Goal: Check status: Check status

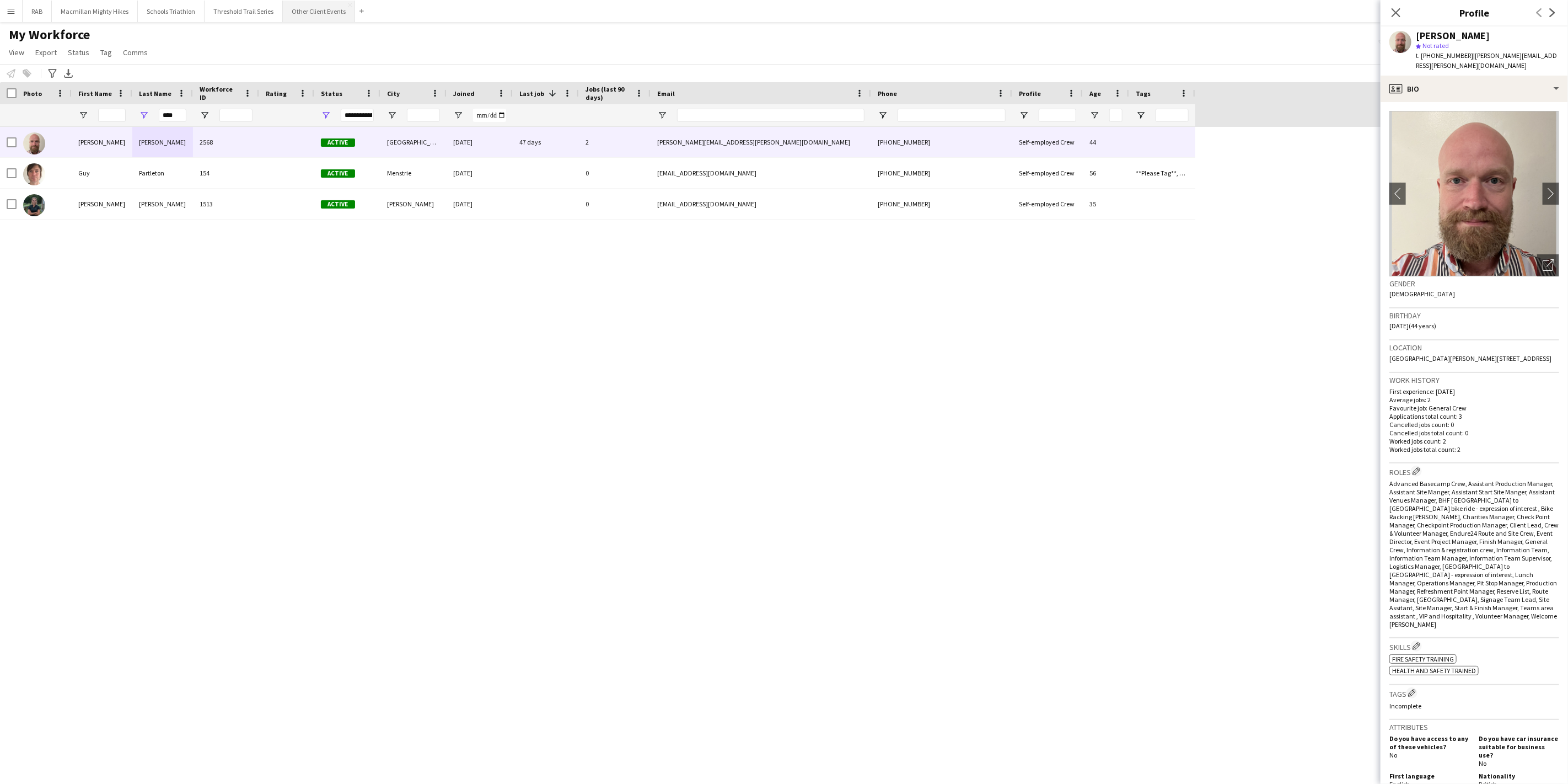
click at [309, 14] on button "Other Client Events Close" at bounding box center [319, 11] width 72 height 22
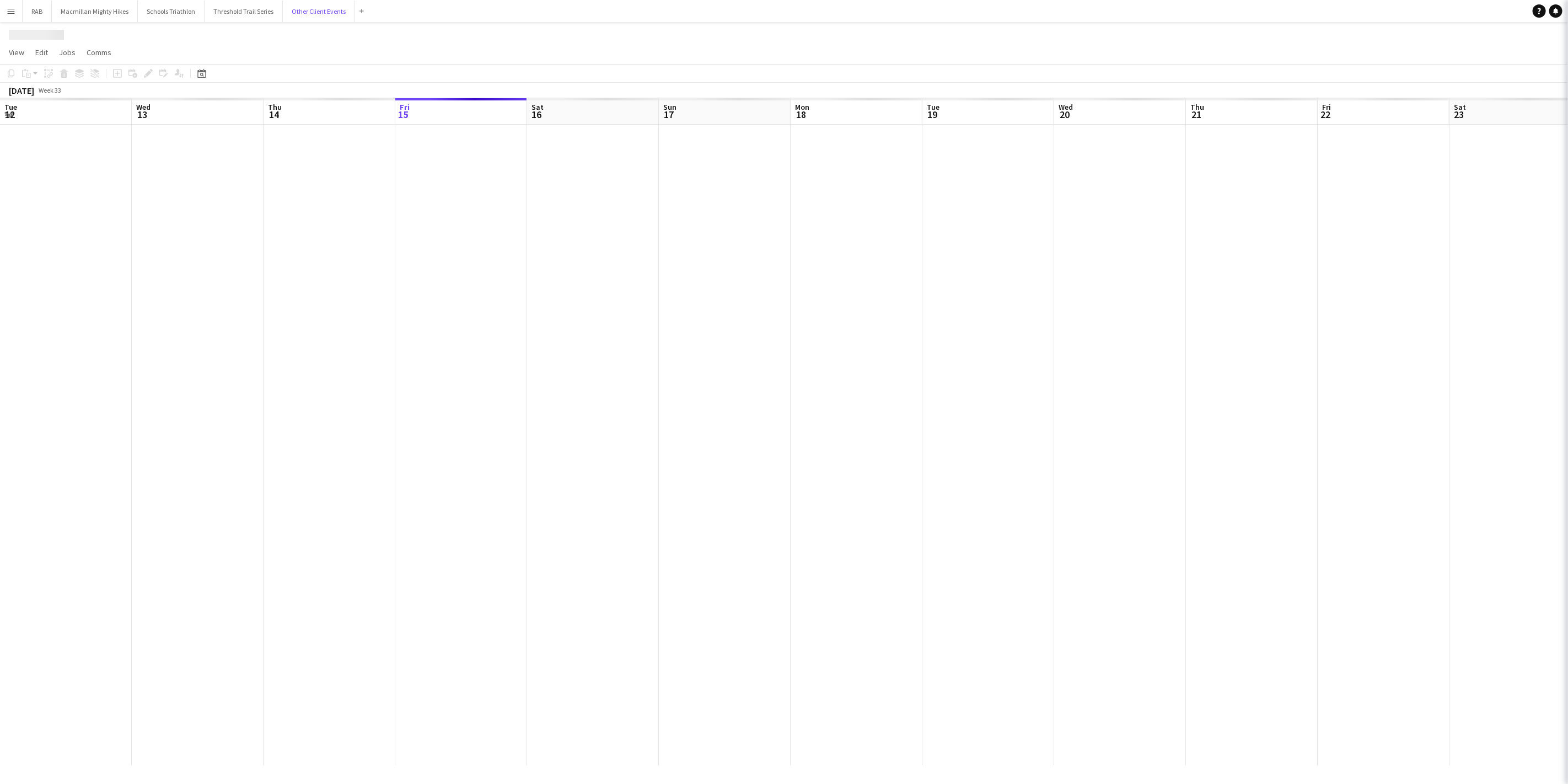
scroll to position [0, 263]
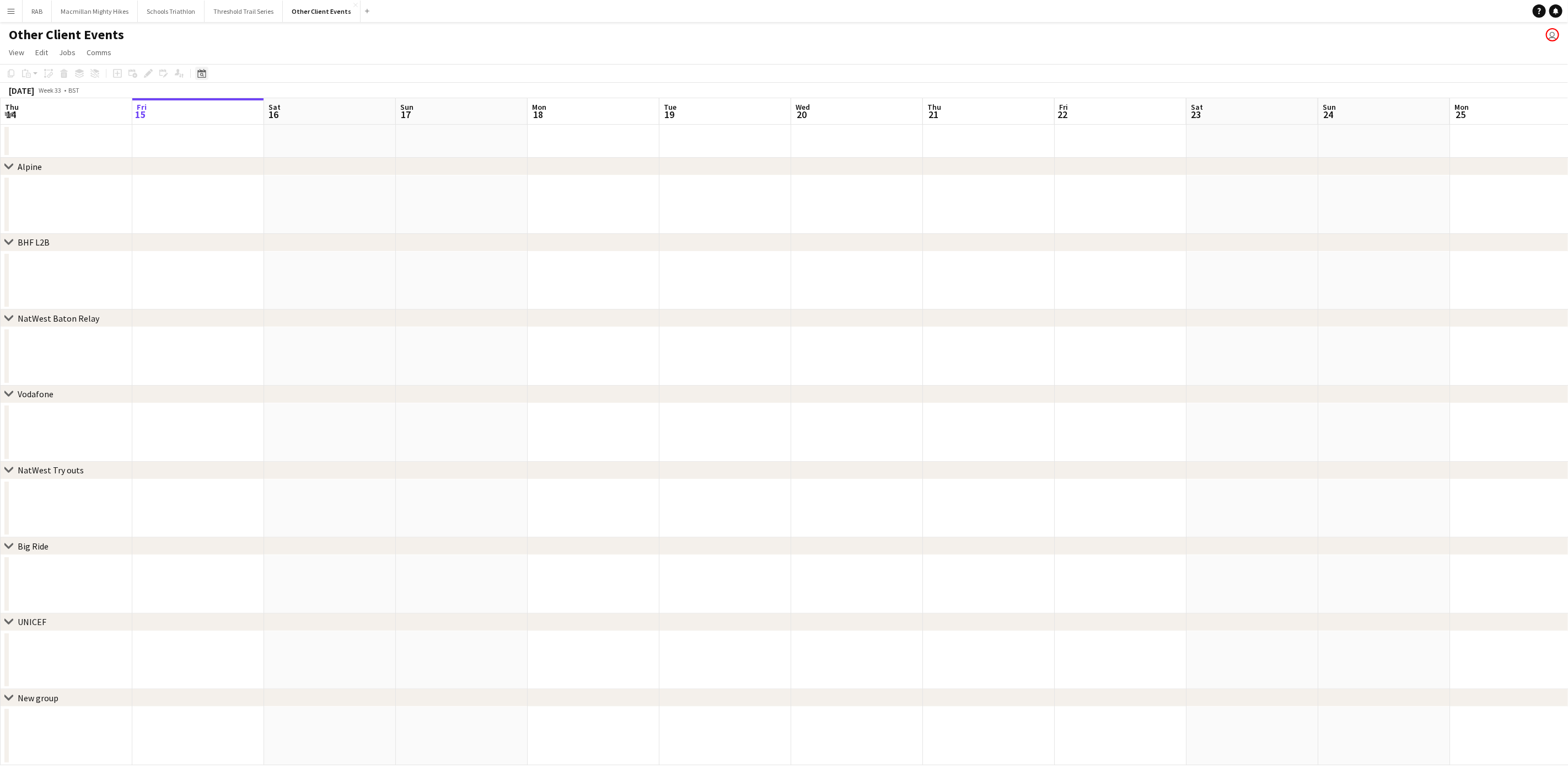
click at [202, 71] on icon at bounding box center [201, 73] width 8 height 9
click at [283, 109] on span "Next month" at bounding box center [291, 111] width 22 height 22
click at [292, 202] on span "21" at bounding box center [292, 197] width 13 height 14
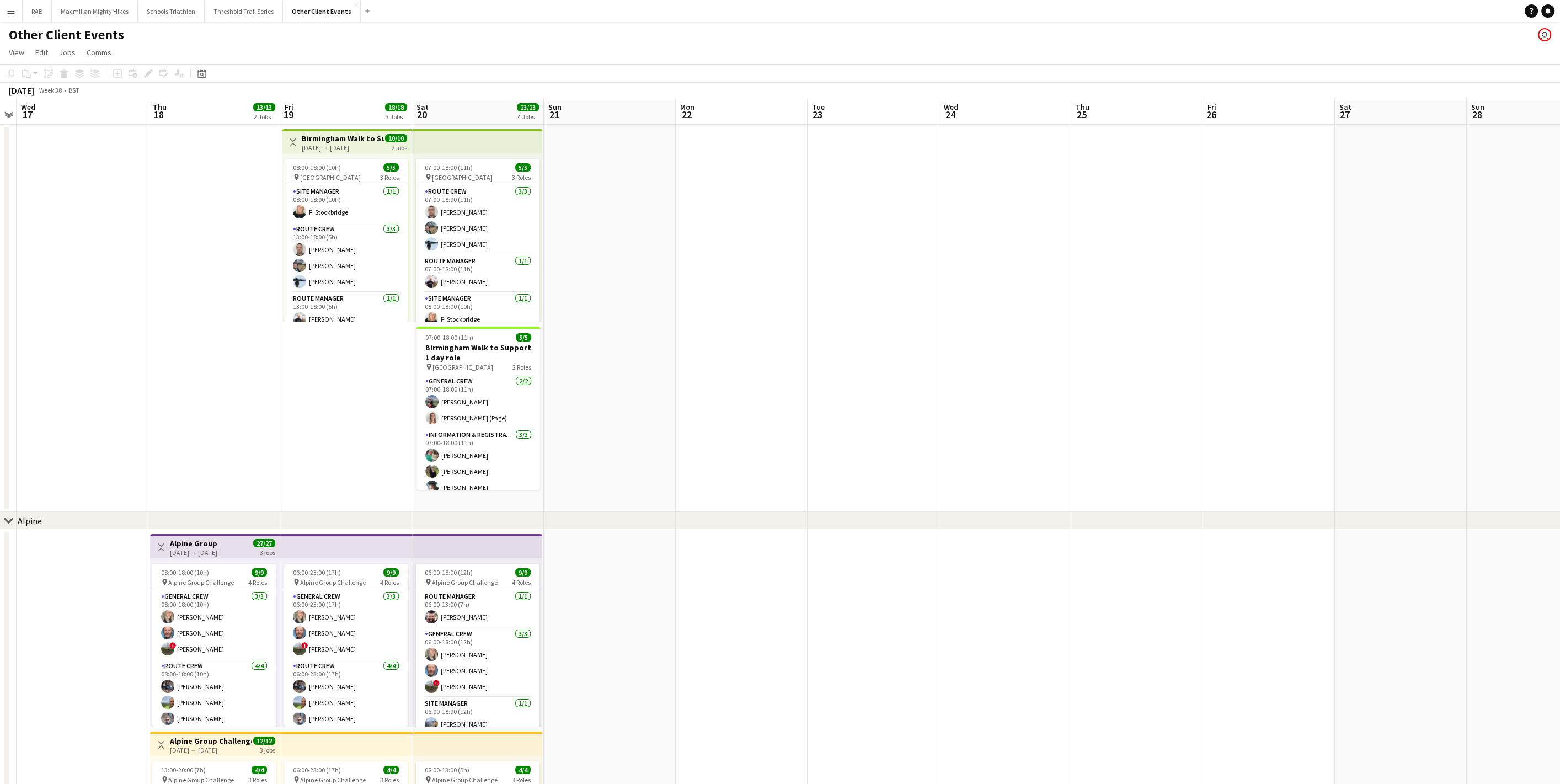
scroll to position [0, 236]
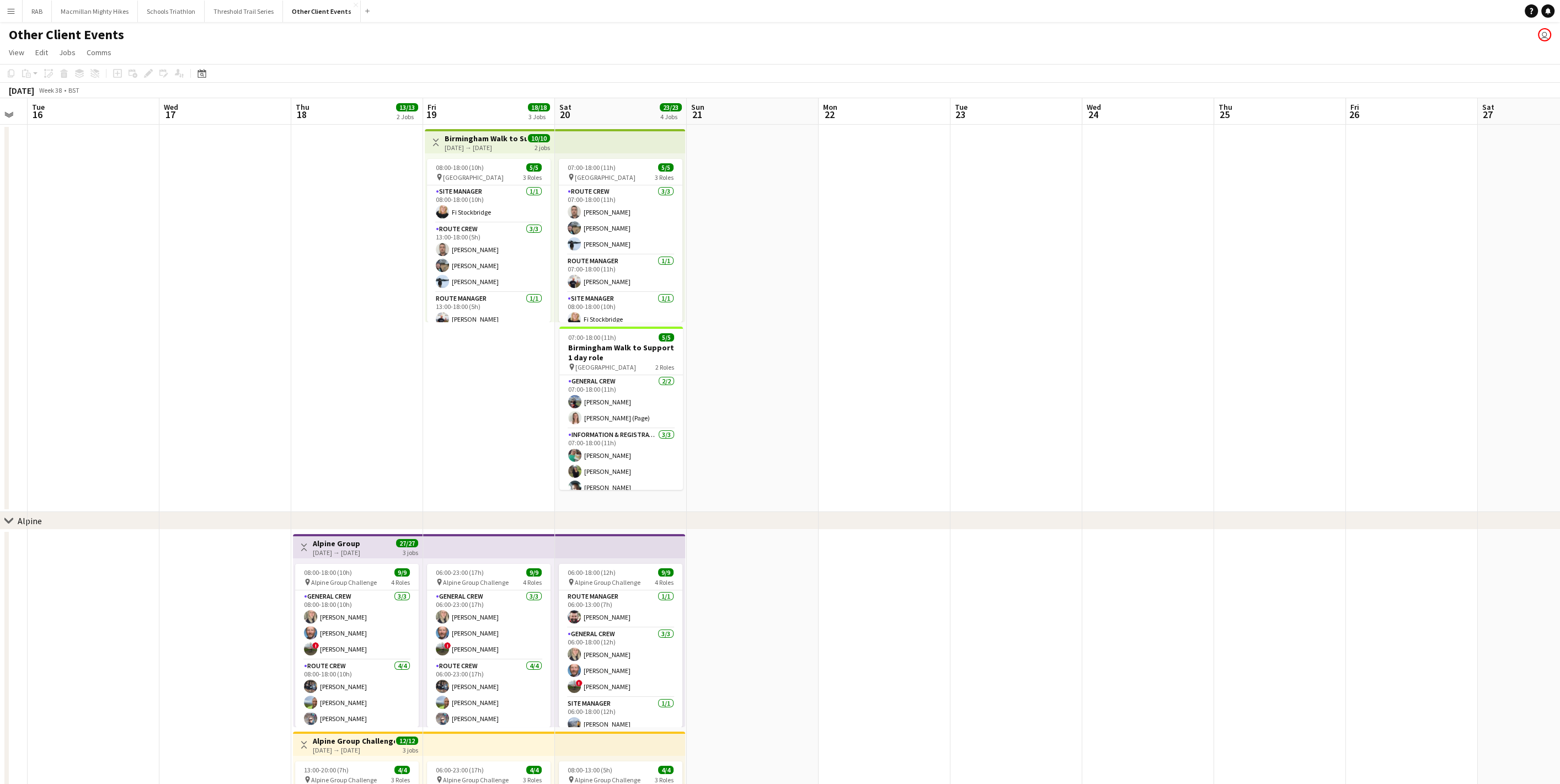
drag, startPoint x: 710, startPoint y: 402, endPoint x: 809, endPoint y: 394, distance: 99.3
click at [809, 394] on app-calendar-viewport "Sun 14 Mon 15 Tue 16 Wed 17 Thu 18 13/13 2 Jobs Fri 19 18/18 3 Jobs Sat 20 23/2…" at bounding box center [780, 691] width 1560 height 1186
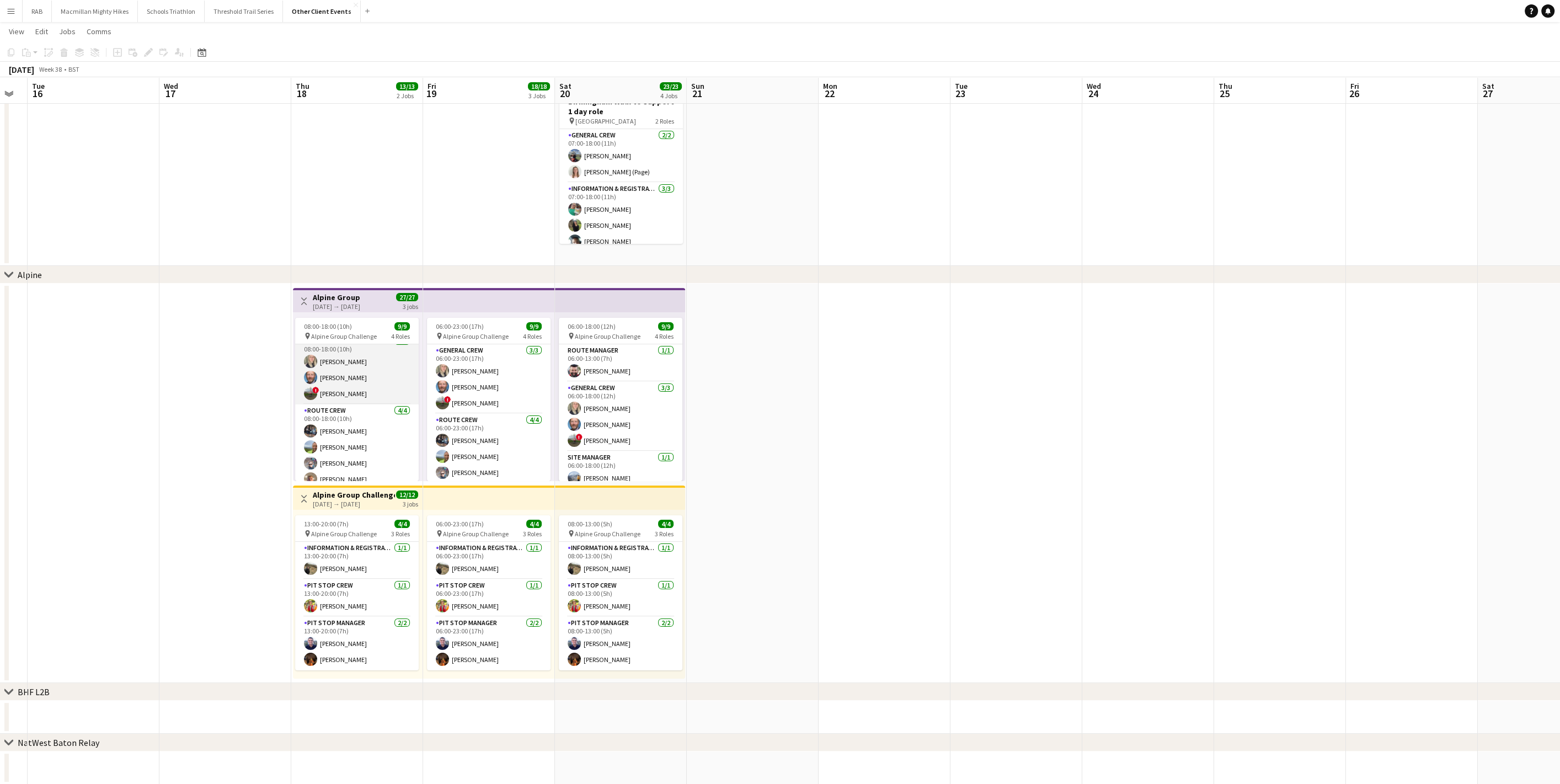
scroll to position [0, 0]
